Goal: Find specific page/section: Find specific page/section

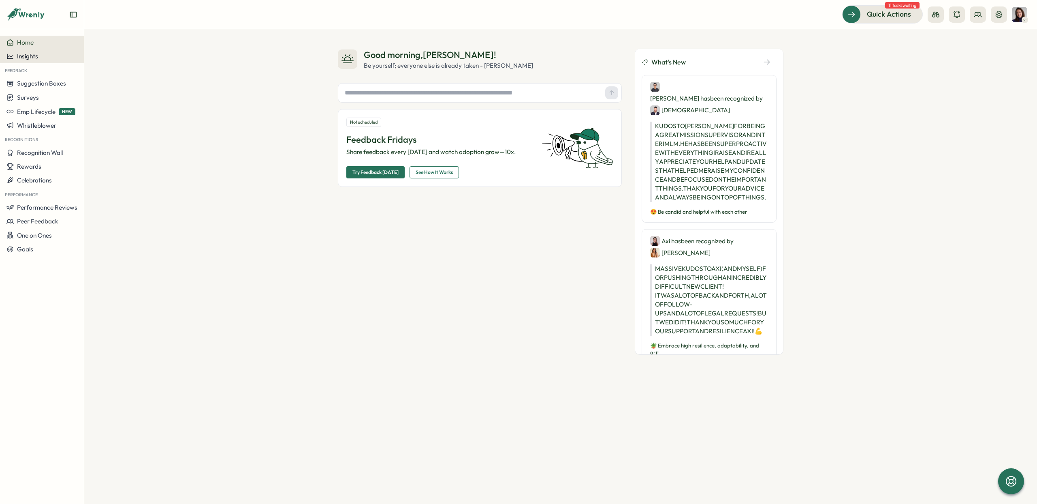
click at [33, 58] on span "Insights" at bounding box center [27, 56] width 21 height 8
click at [107, 80] on div "Performance Review" at bounding box center [115, 79] width 58 height 9
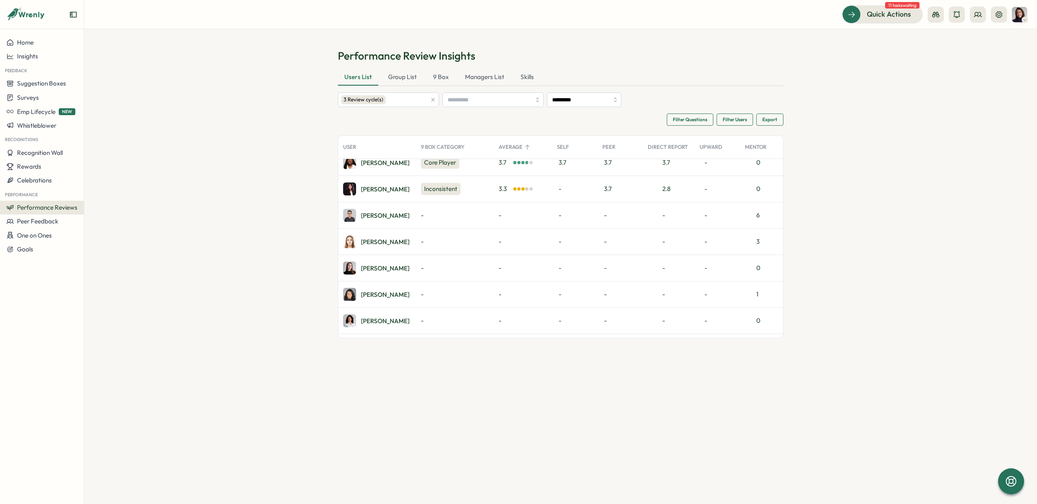
scroll to position [221, 0]
click at [370, 266] on div "Elena L." at bounding box center [385, 267] width 49 height 6
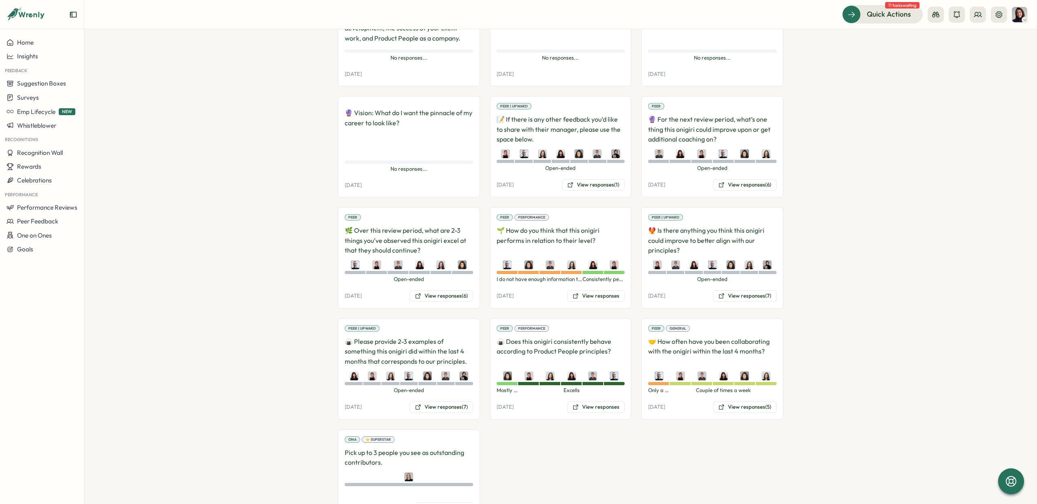
scroll to position [1851, 0]
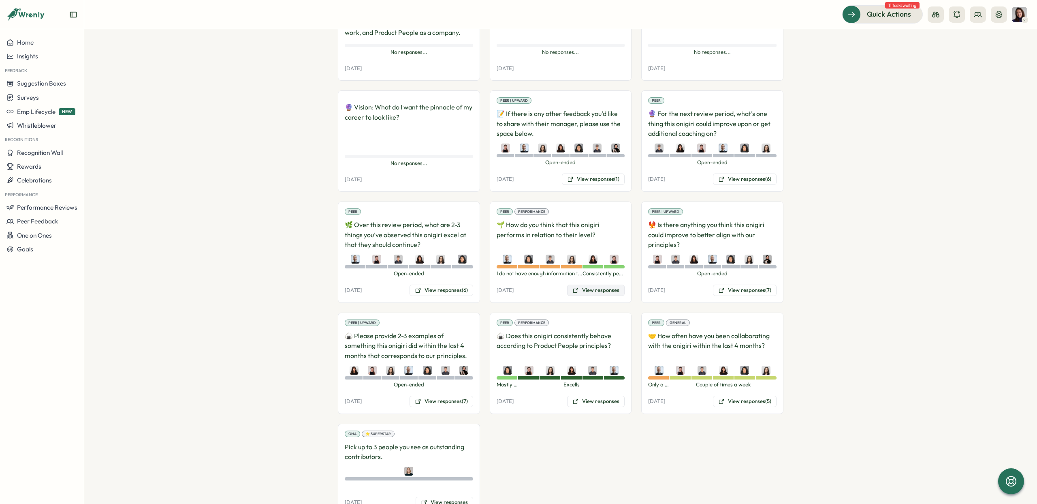
click at [587, 284] on button "View responses" at bounding box center [596, 289] width 58 height 11
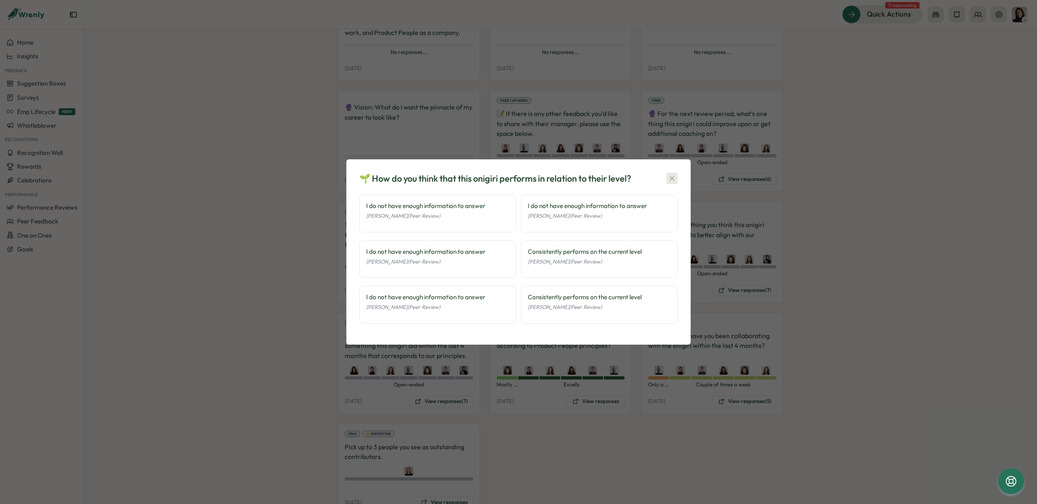
click at [671, 177] on icon "button" at bounding box center [672, 178] width 8 height 8
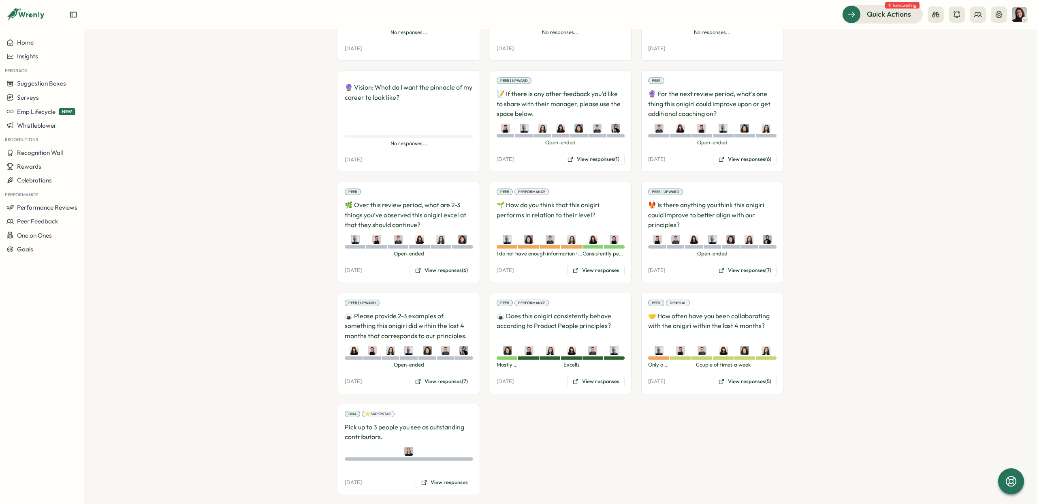
scroll to position [1872, 0]
